Goal: Task Accomplishment & Management: Use online tool/utility

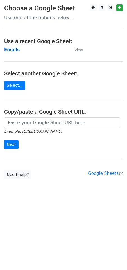
click at [16, 50] on strong "Emails" at bounding box center [11, 49] width 15 height 5
click at [13, 49] on strong "Emails" at bounding box center [11, 49] width 15 height 5
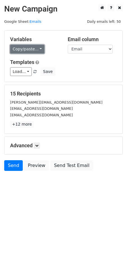
click at [27, 50] on link "Copy/paste..." at bounding box center [27, 49] width 34 height 9
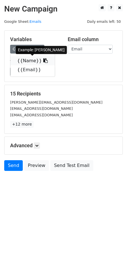
click at [26, 60] on link "{{Name}}" at bounding box center [32, 60] width 44 height 9
